Goal: Task Accomplishment & Management: Manage account settings

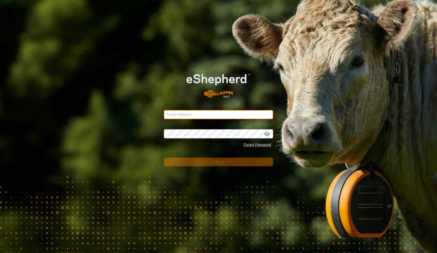
type input "[EMAIL_ADDRESS][DOMAIN_NAME]"
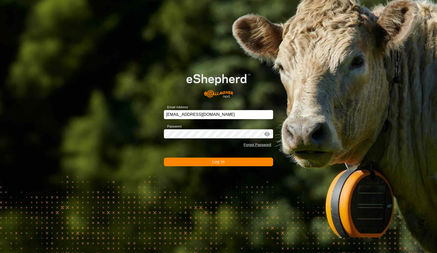
click at [218, 162] on span "Log In" at bounding box center [218, 162] width 12 height 4
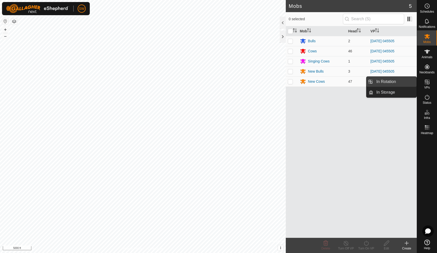
click at [394, 80] on link "In Rotation" at bounding box center [395, 82] width 43 height 10
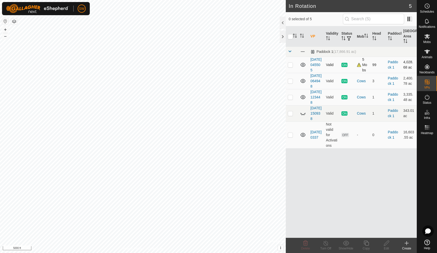
click at [291, 67] on p-checkbox at bounding box center [290, 65] width 5 height 4
checkbox input "false"
click at [291, 83] on p-checkbox at bounding box center [290, 81] width 5 height 4
checkbox input "true"
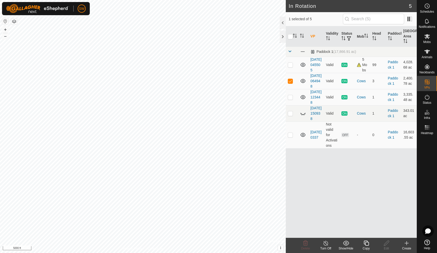
click at [328, 241] on icon at bounding box center [326, 243] width 6 height 6
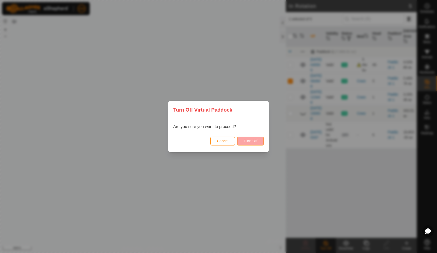
click at [256, 141] on span "Turn Off" at bounding box center [251, 141] width 14 height 4
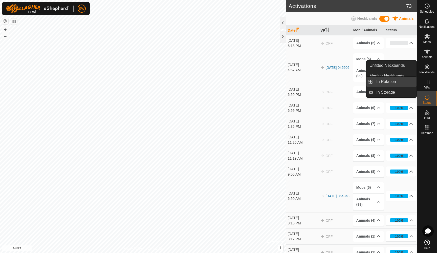
click at [393, 82] on link "In Rotation" at bounding box center [395, 82] width 43 height 10
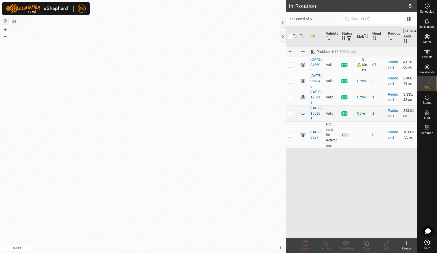
click at [291, 99] on p-checkbox at bounding box center [290, 97] width 5 height 4
checkbox input "true"
click at [327, 244] on icon at bounding box center [326, 243] width 6 height 6
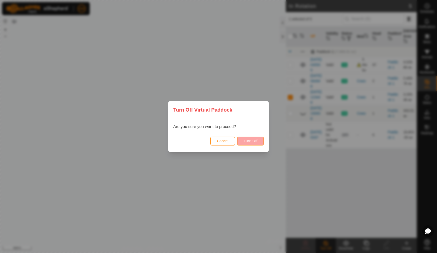
click at [248, 140] on span "Turn Off" at bounding box center [251, 141] width 14 height 4
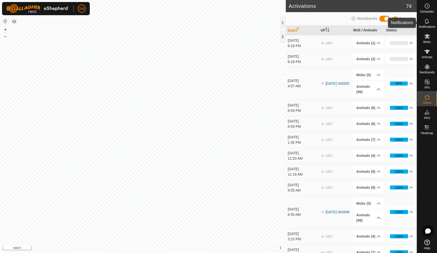
click at [430, 24] on icon at bounding box center [427, 21] width 6 height 6
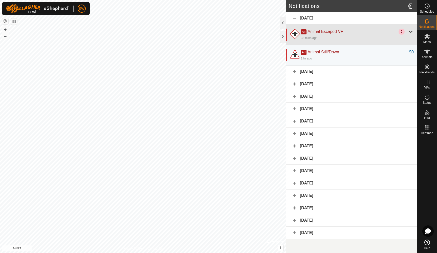
click at [401, 33] on div "5" at bounding box center [402, 32] width 6 height 6
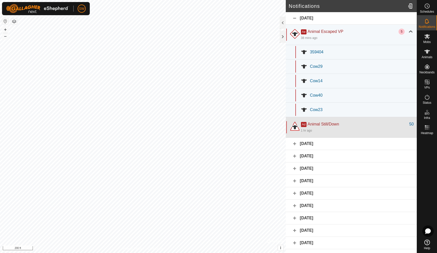
click at [354, 130] on div "1 hr ago" at bounding box center [357, 130] width 113 height 6
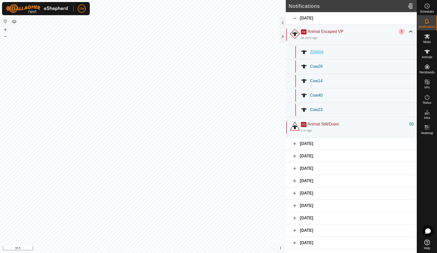
click at [359, 53] on div "359404" at bounding box center [362, 52] width 104 height 6
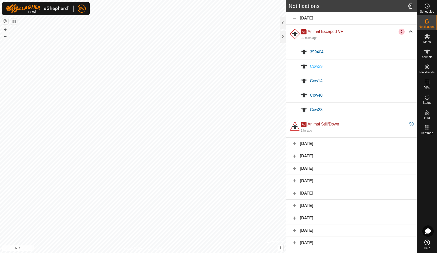
click at [356, 69] on div "Cow29" at bounding box center [362, 67] width 104 height 6
click at [354, 80] on div "Cow14" at bounding box center [362, 81] width 104 height 6
click at [353, 97] on div "Cow40" at bounding box center [362, 95] width 104 height 6
click at [353, 114] on div "Cow23" at bounding box center [351, 110] width 131 height 14
click at [427, 40] on es-mob-svg-icon at bounding box center [427, 36] width 9 height 8
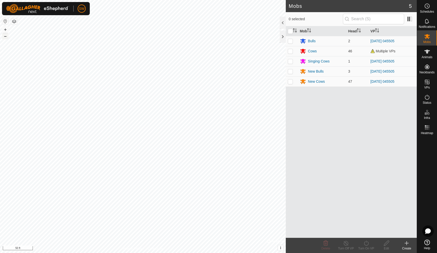
click at [6, 38] on button "–" at bounding box center [5, 36] width 6 height 6
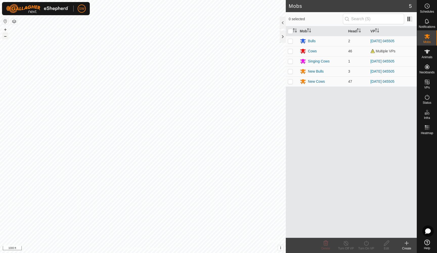
click at [6, 38] on button "–" at bounding box center [5, 36] width 6 height 6
click at [385, 83] on link "In Rotation" at bounding box center [395, 82] width 43 height 10
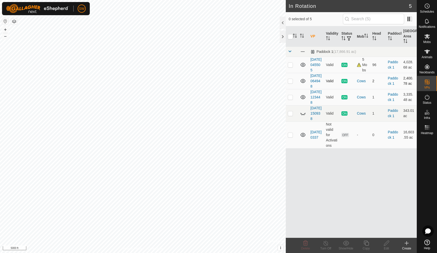
click at [290, 83] on p-checkbox at bounding box center [290, 81] width 5 height 4
checkbox input "true"
click at [325, 242] on icon at bounding box center [326, 243] width 6 height 6
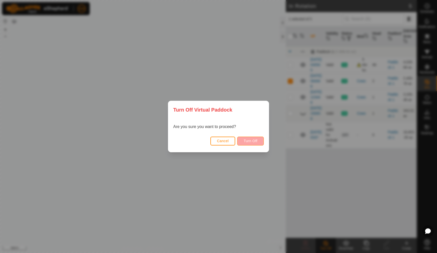
click at [253, 142] on span "Turn Off" at bounding box center [251, 141] width 14 height 4
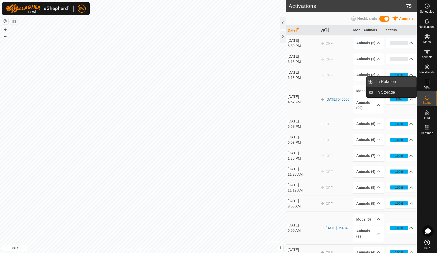
click at [388, 83] on link "In Rotation" at bounding box center [395, 82] width 43 height 10
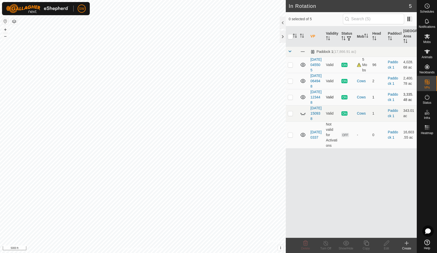
click at [292, 99] on p-checkbox at bounding box center [290, 97] width 5 height 4
checkbox input "true"
click at [325, 242] on icon at bounding box center [326, 243] width 6 height 6
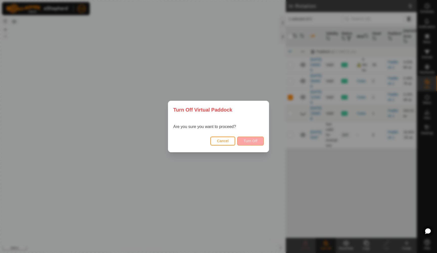
click at [254, 142] on span "Turn Off" at bounding box center [251, 141] width 14 height 4
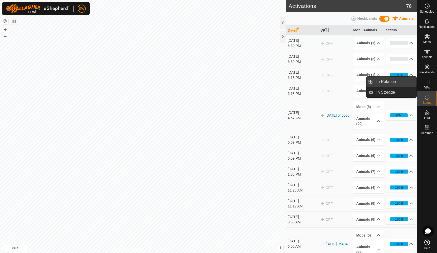
click at [391, 83] on link "In Rotation" at bounding box center [395, 82] width 43 height 10
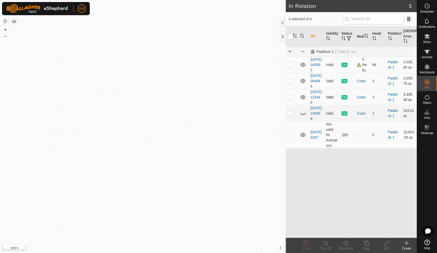
click at [291, 99] on p-checkbox at bounding box center [290, 97] width 5 height 4
checkbox input "true"
click at [315, 105] on link "[DATE] 123448" at bounding box center [316, 97] width 11 height 15
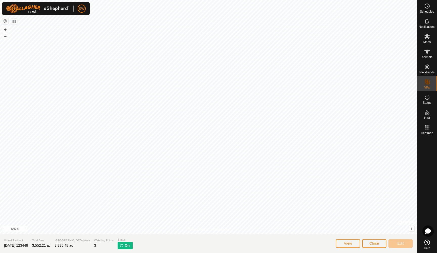
click at [374, 244] on span "Close" at bounding box center [375, 243] width 10 height 4
